Goal: Communication & Community: Answer question/provide support

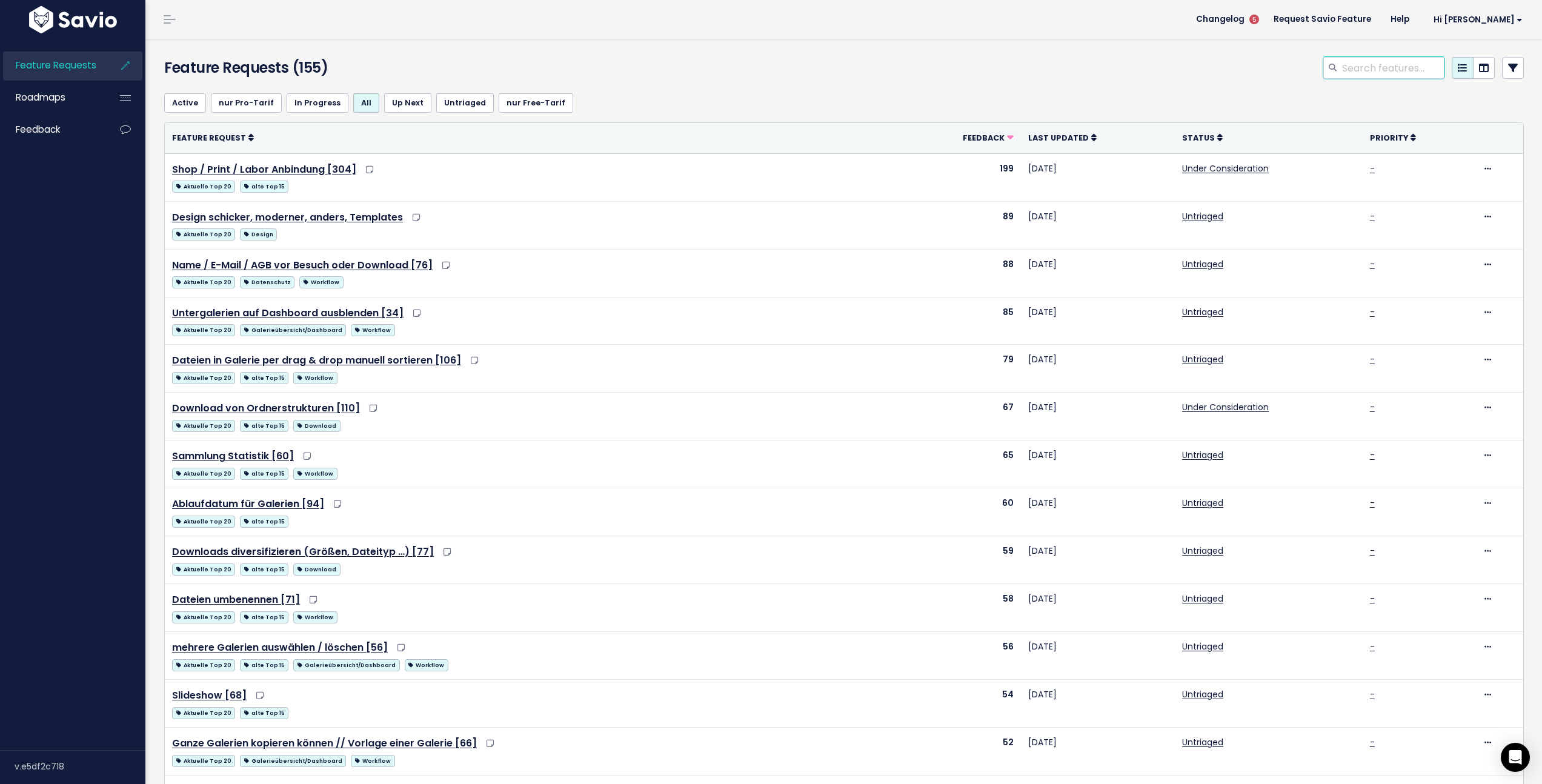
click at [1367, 63] on input "search" at bounding box center [1392, 68] width 103 height 22
type input "musik"
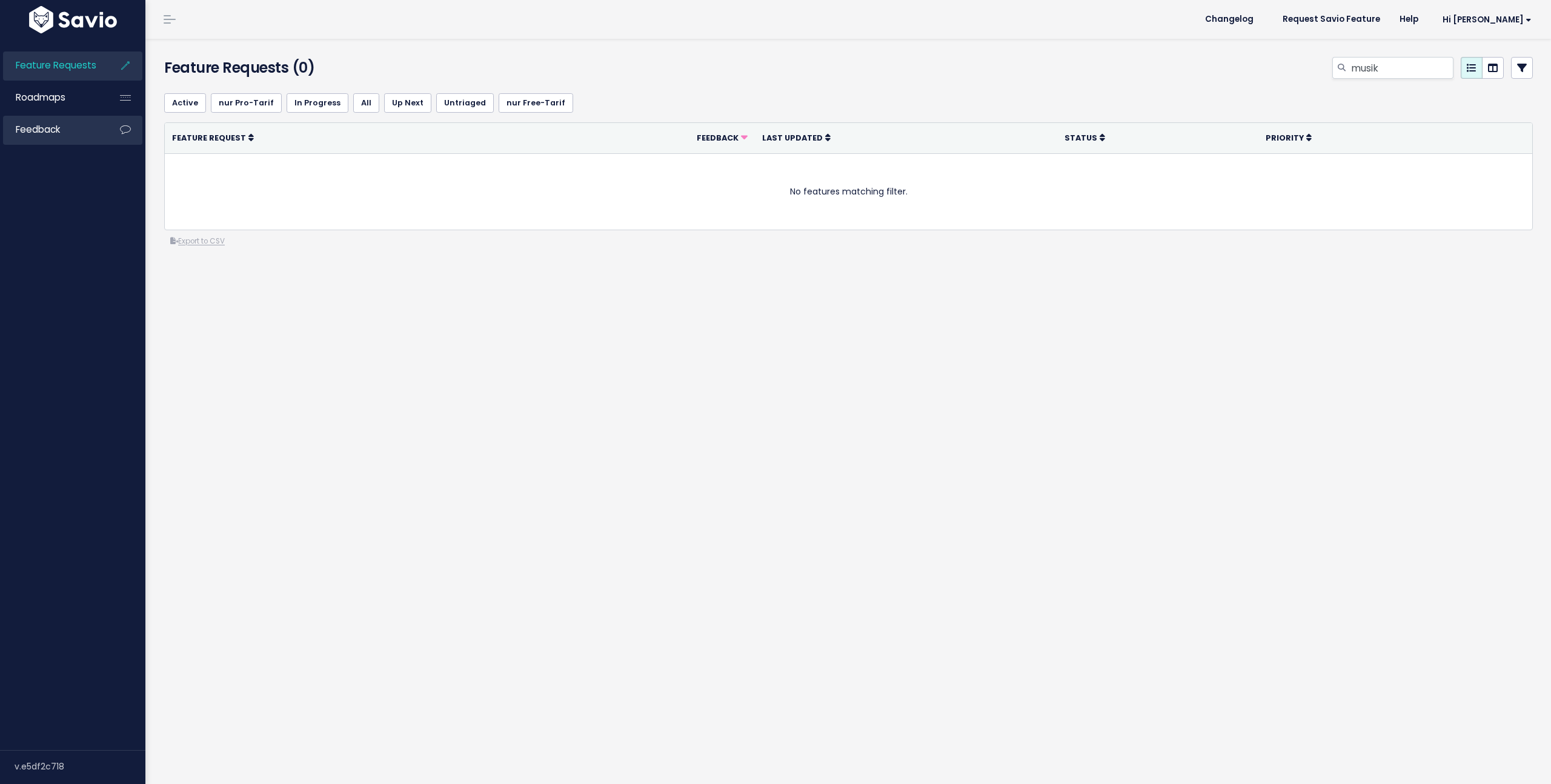
click at [72, 134] on link "Feedback" at bounding box center [51, 129] width 97 height 28
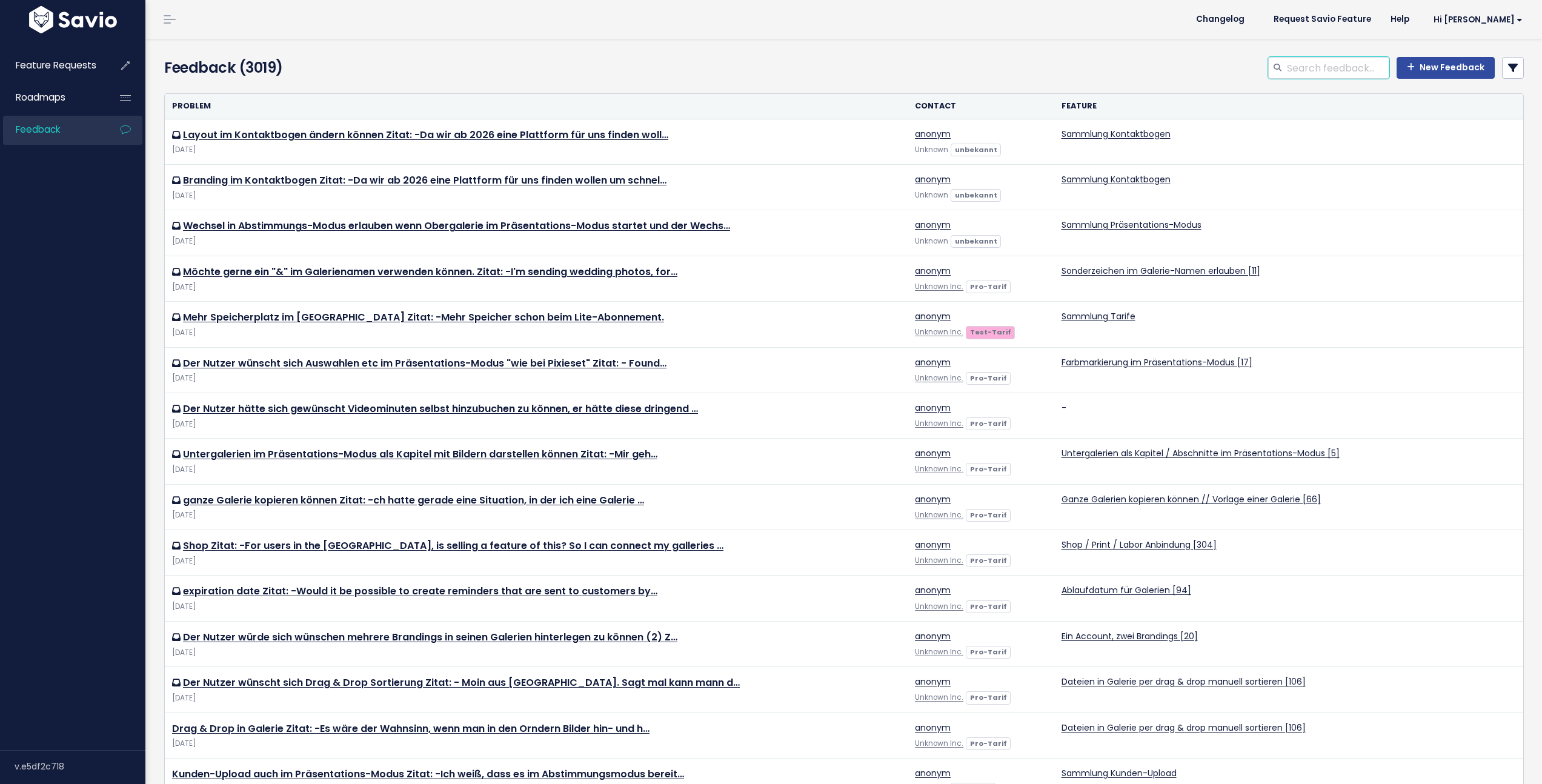
click at [1292, 68] on input "search" at bounding box center [1337, 68] width 103 height 22
type input "musik"
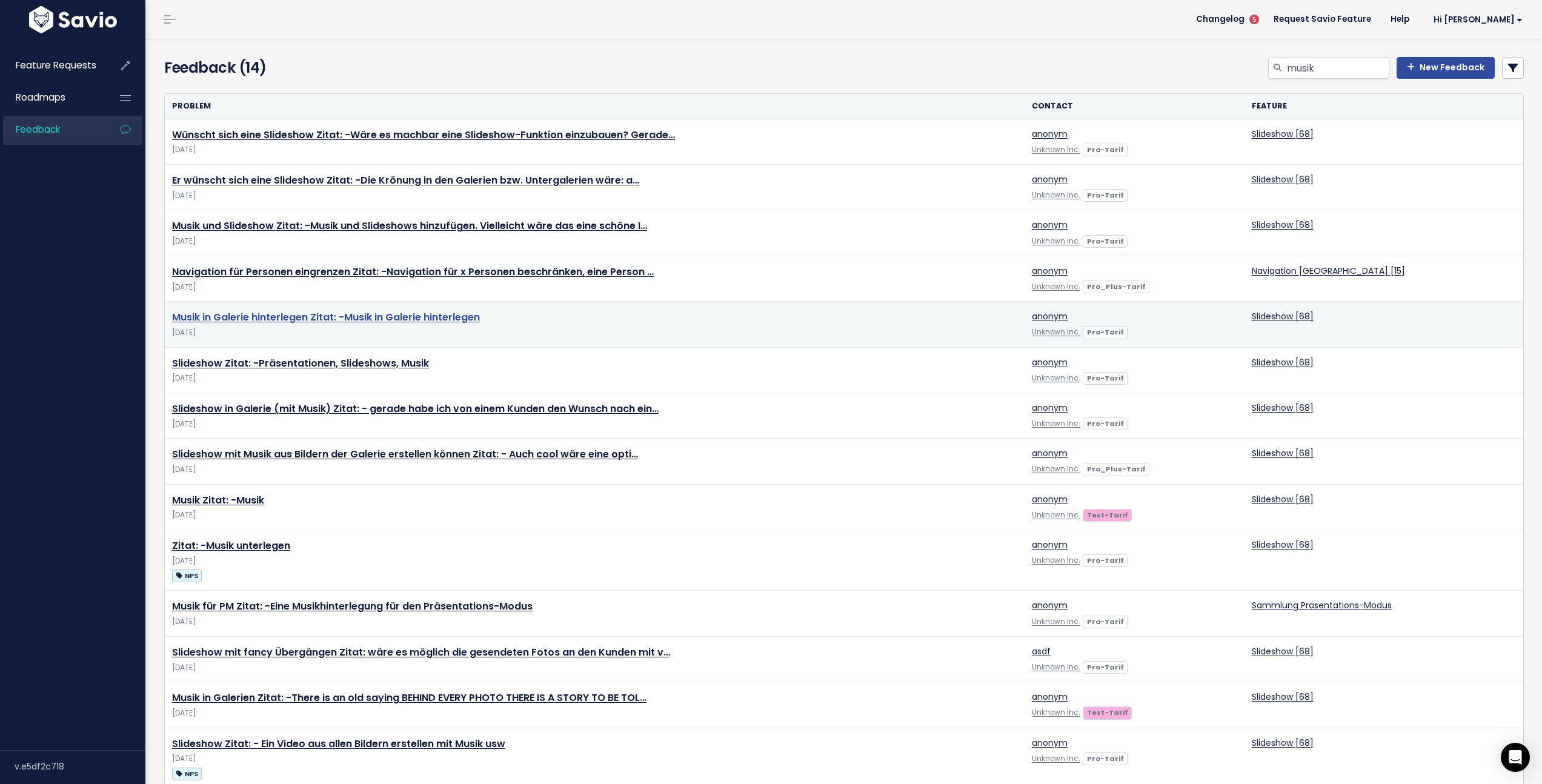
click at [364, 322] on link "Musik in Galerie hinterlegen Zitat: -Musik in Galerie hinterlegen" at bounding box center [326, 317] width 308 height 14
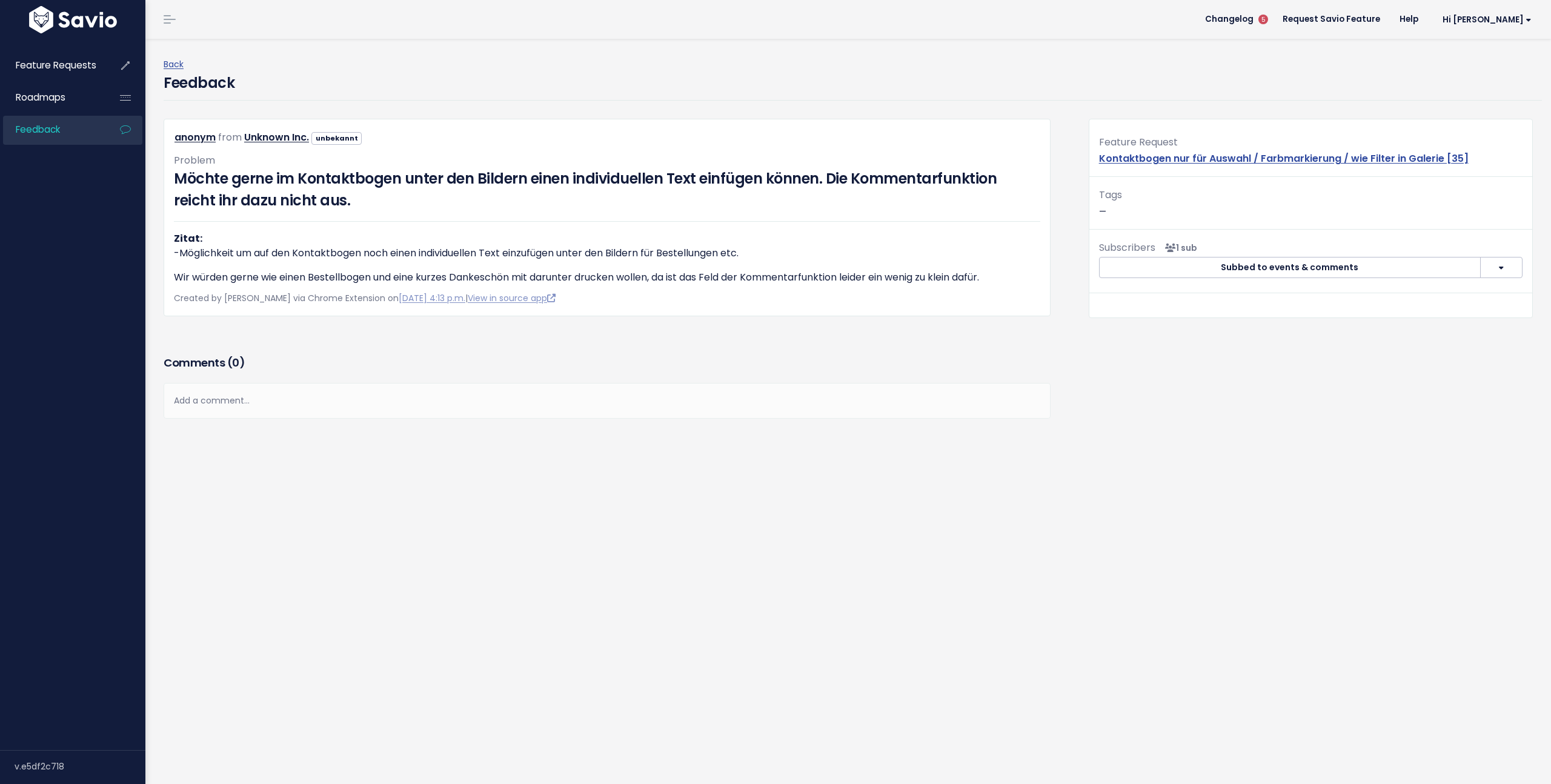
click at [268, 397] on div "Add a comment..." at bounding box center [607, 401] width 887 height 36
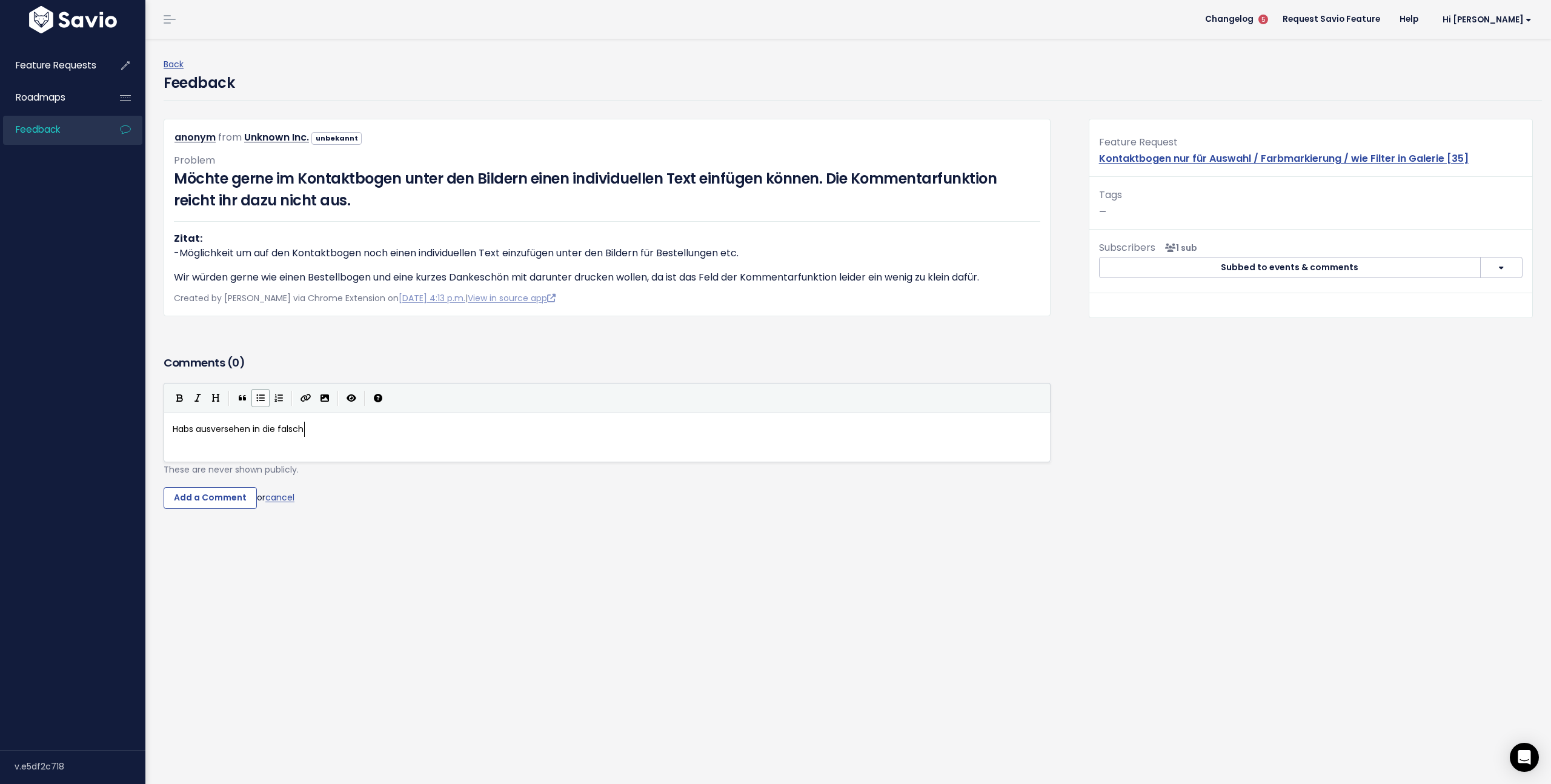
scroll to position [4, 138]
type textarea "Habs ausversehen in die falsche"
type textarea "versehentlich in die falsche Kategorie gepackt."
click at [514, 438] on div "xxxxxxxxxx Habs versehentlich in die falsche Kategorie gepackt." at bounding box center [611, 429] width 883 height 20
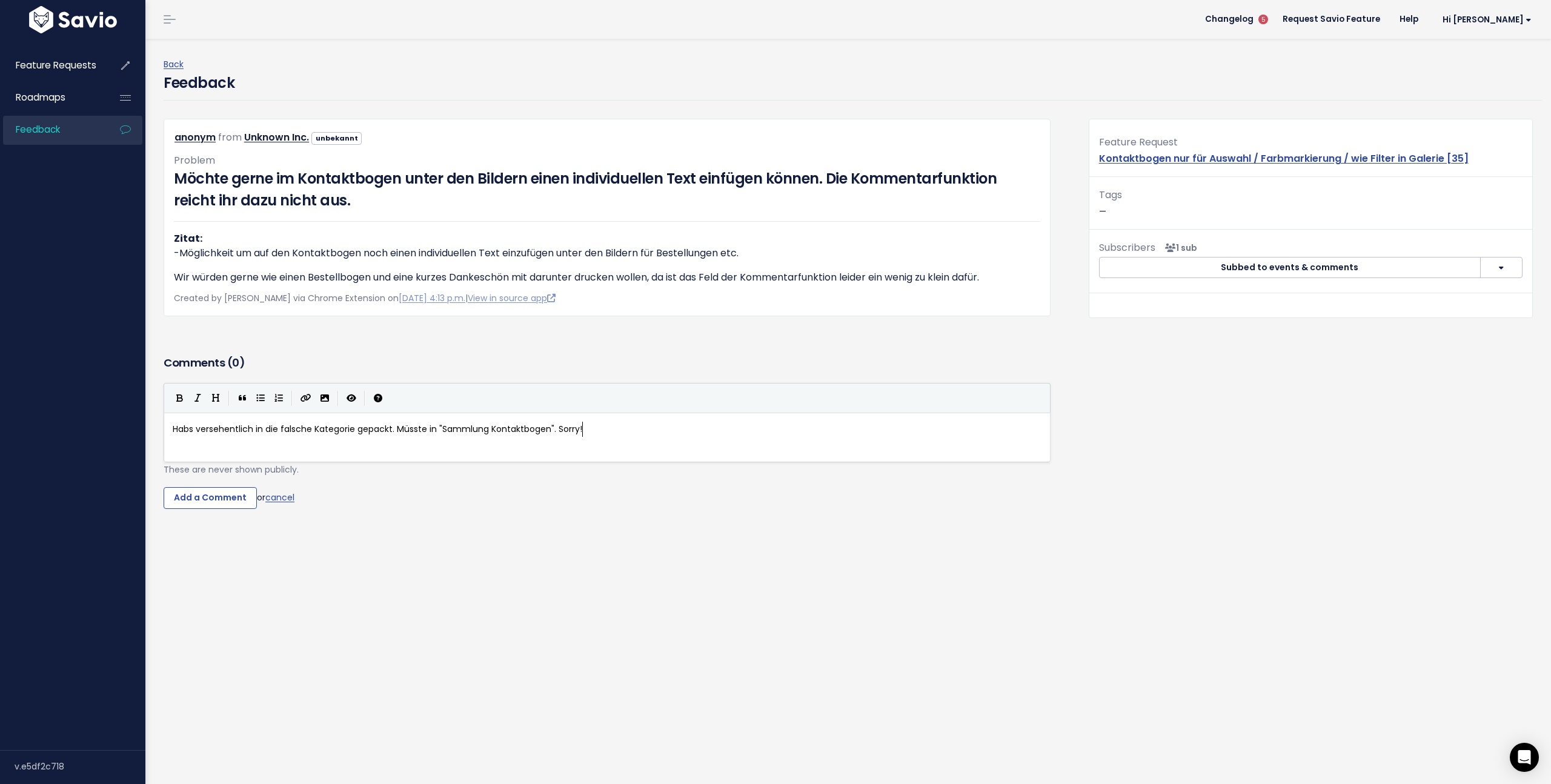
scroll to position [4, 186]
type textarea "Müsste in "Sammlung Kontaktbogen". Sorry!"
click at [209, 496] on input "Add a Comment" at bounding box center [210, 497] width 94 height 22
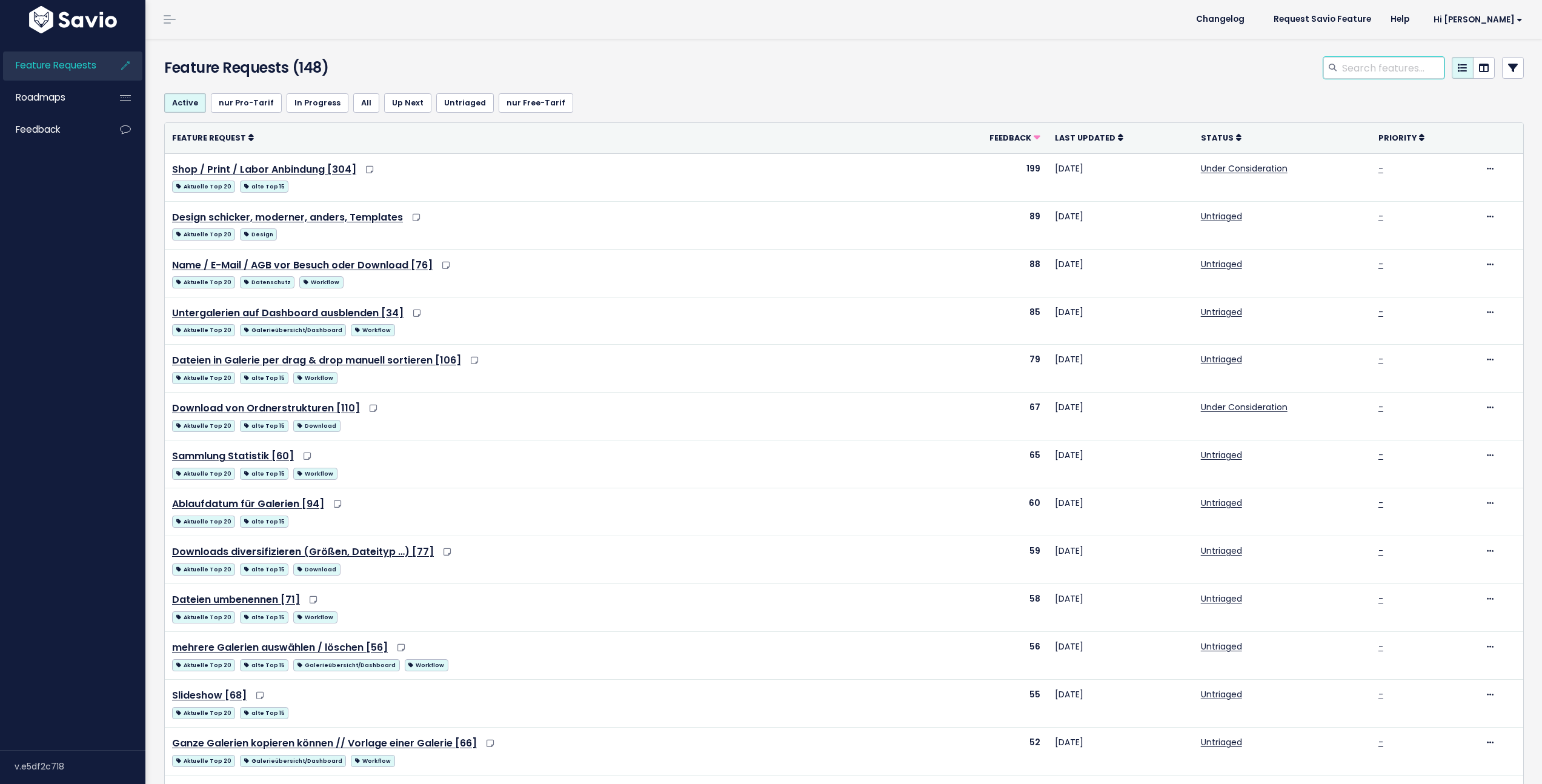
click at [1363, 68] on input "search" at bounding box center [1392, 68] width 103 height 22
type input "kontaktbogen"
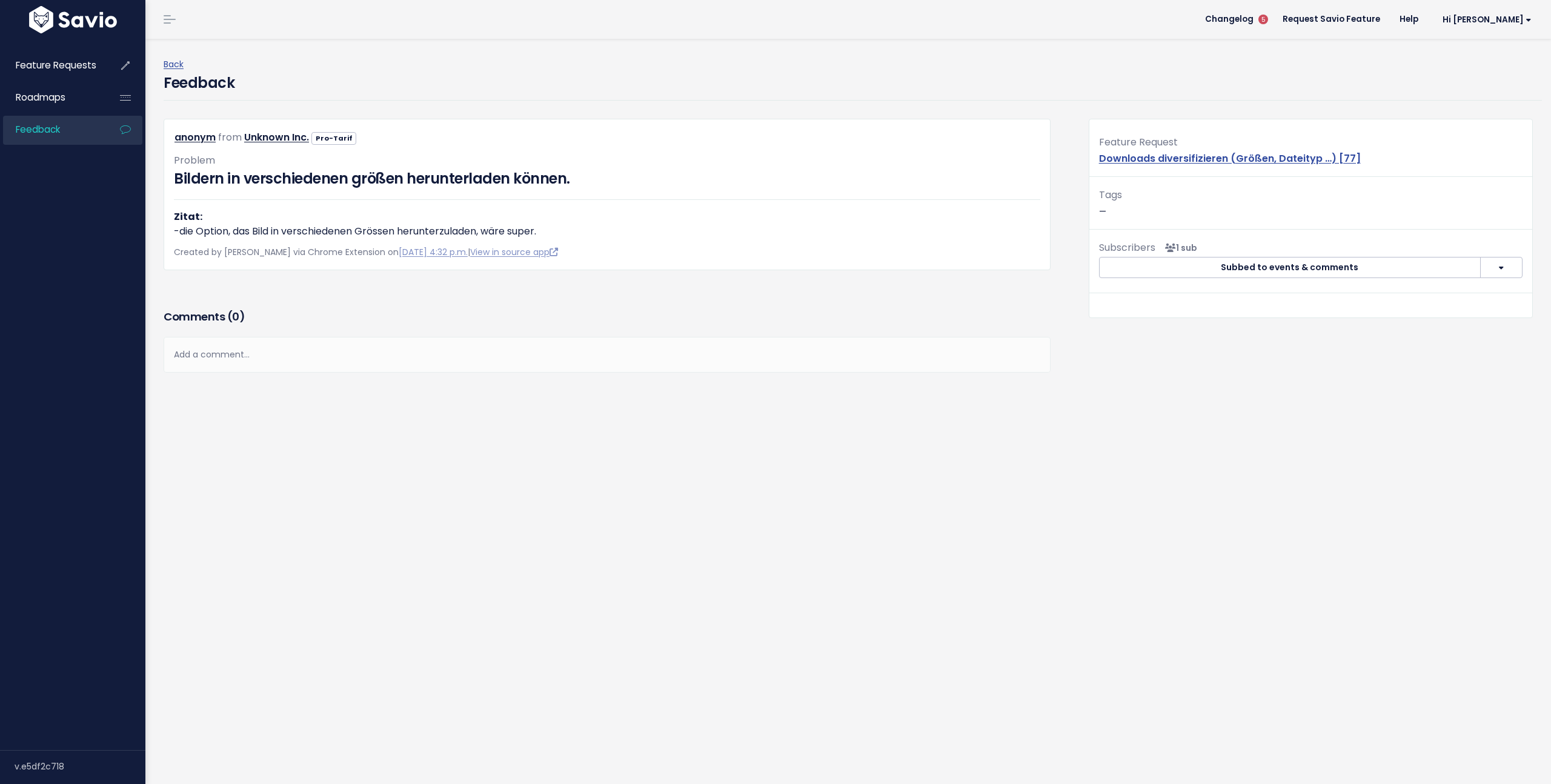
click at [290, 351] on div "Add a comment..." at bounding box center [607, 355] width 887 height 36
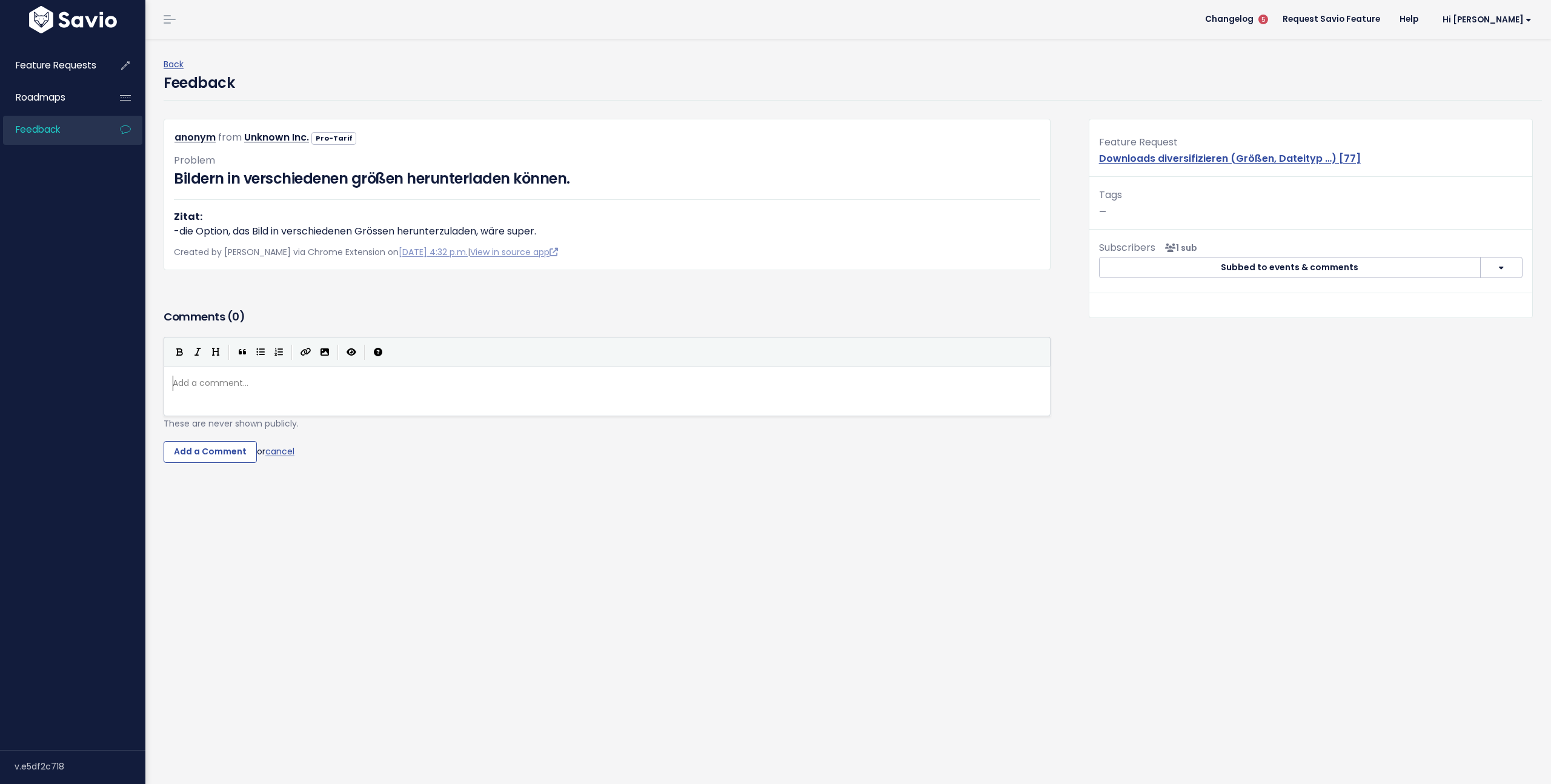
scroll to position [4, 0]
click at [297, 399] on div "Add a comment... ​" at bounding box center [623, 407] width 904 height 67
type textarea "- Kannst du löschen, wir haben"
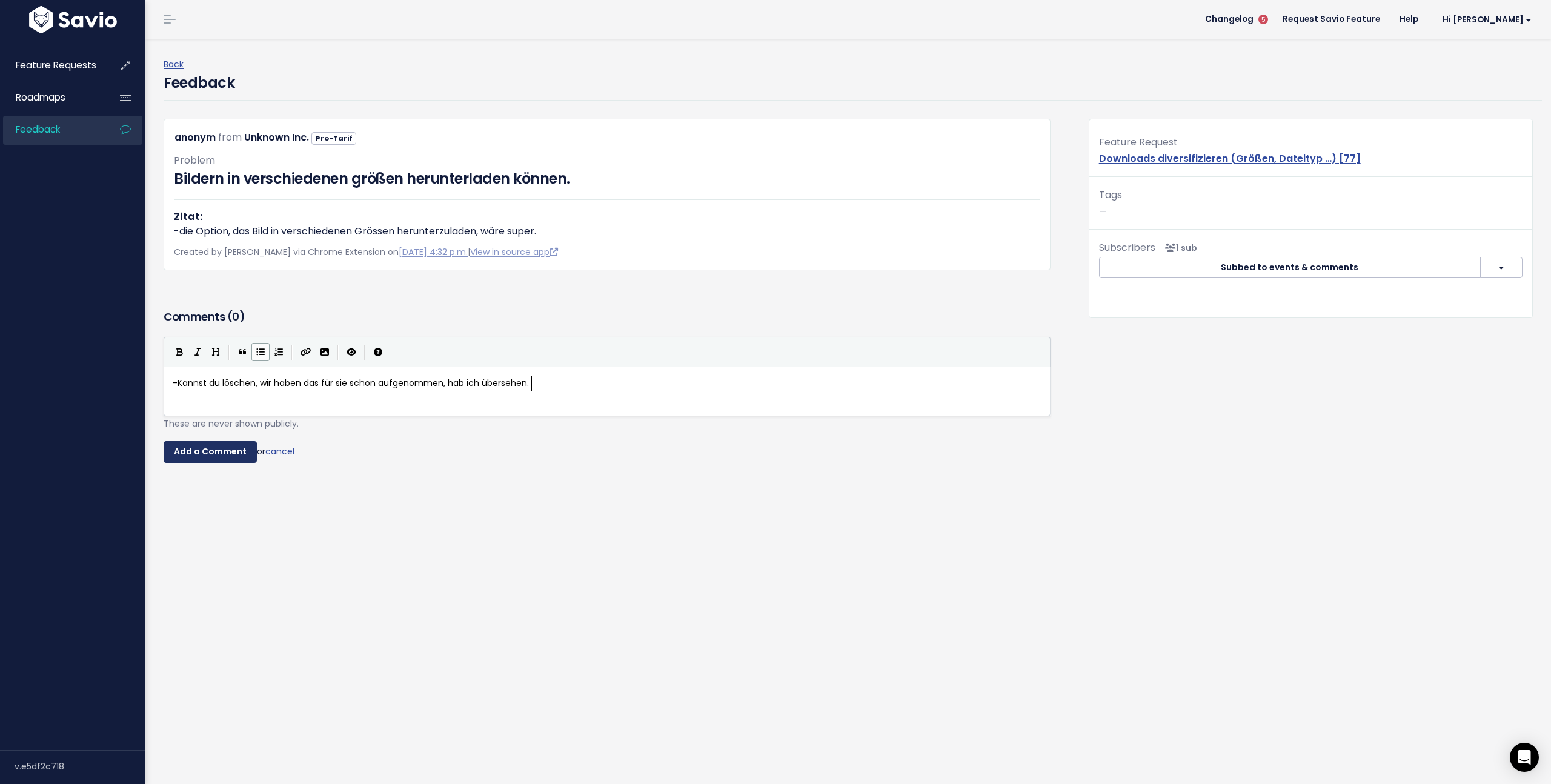
type textarea "das für sie schon aufgenommen, hab ich übersehen."
click at [203, 459] on input "Add a Comment" at bounding box center [210, 451] width 94 height 22
